Goal: Task Accomplishment & Management: Manage account settings

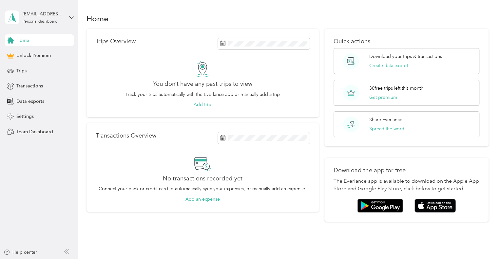
click at [65, 15] on div "[EMAIL_ADDRESS][DOMAIN_NAME] Personal dashboard" at bounding box center [39, 17] width 69 height 23
click at [28, 51] on div "Log out" at bounding box center [22, 53] width 25 height 7
